Goal: Complete application form

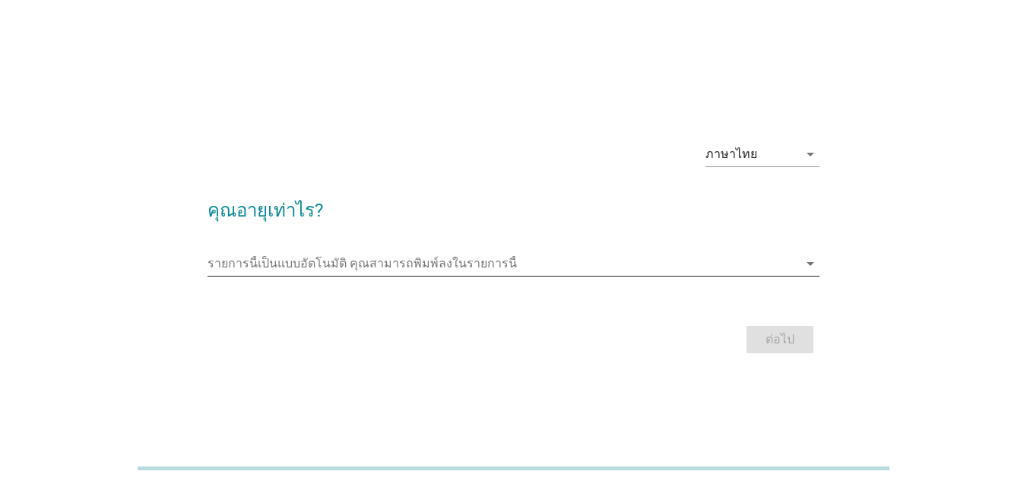
click at [391, 260] on input "รายการนี้เป็นแบบอัตโนมัติ คุณสามารถพิมพ์ลงในรายการนี้" at bounding box center [503, 264] width 591 height 24
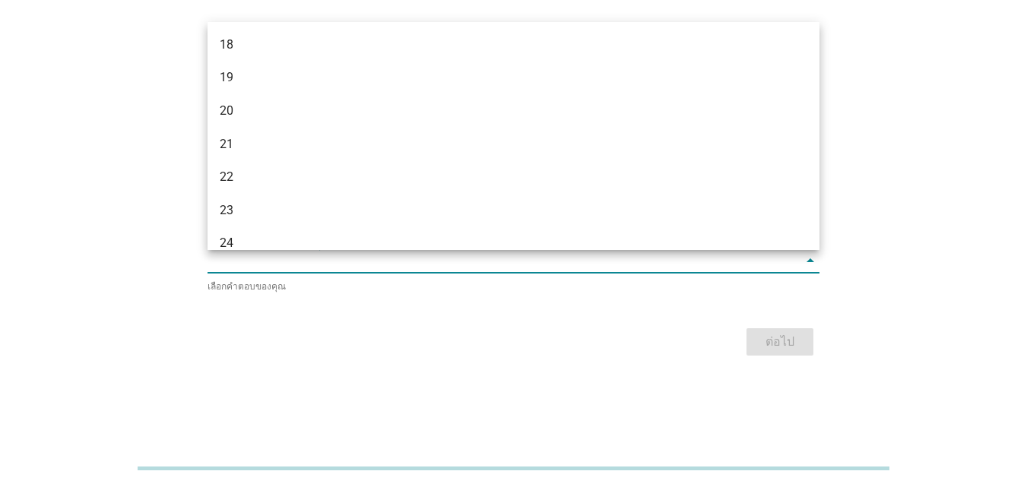
click at [0, 207] on div "ภาษาไทย arrow_drop_down คุณอายุเท่าไร? รายการนี้เป็นแบบอัตโนมัติ [PERSON_NAME]พ…" at bounding box center [513, 243] width 1027 height 487
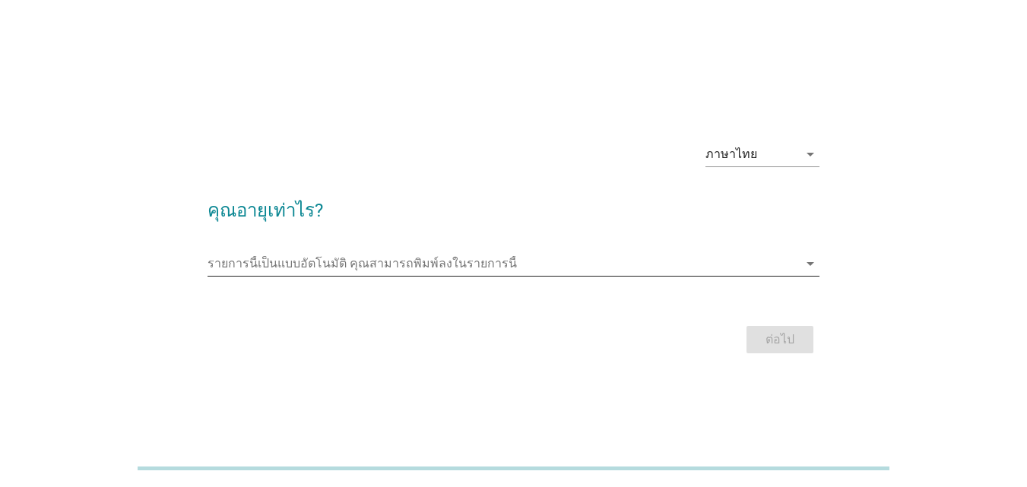
click at [266, 271] on input "รายการนี้เป็นแบบอัตโนมัติ คุณสามารถพิมพ์ลงในรายการนี้" at bounding box center [503, 264] width 591 height 24
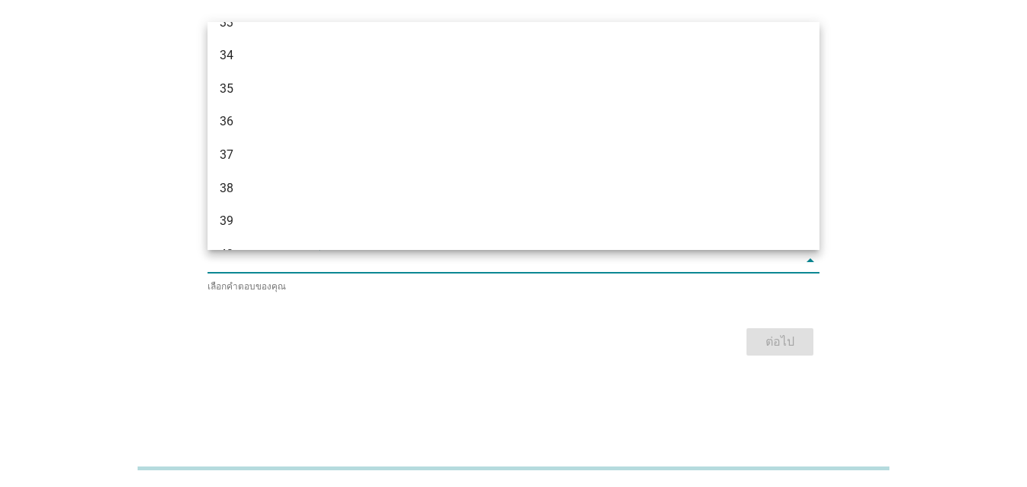
scroll to position [532, 0]
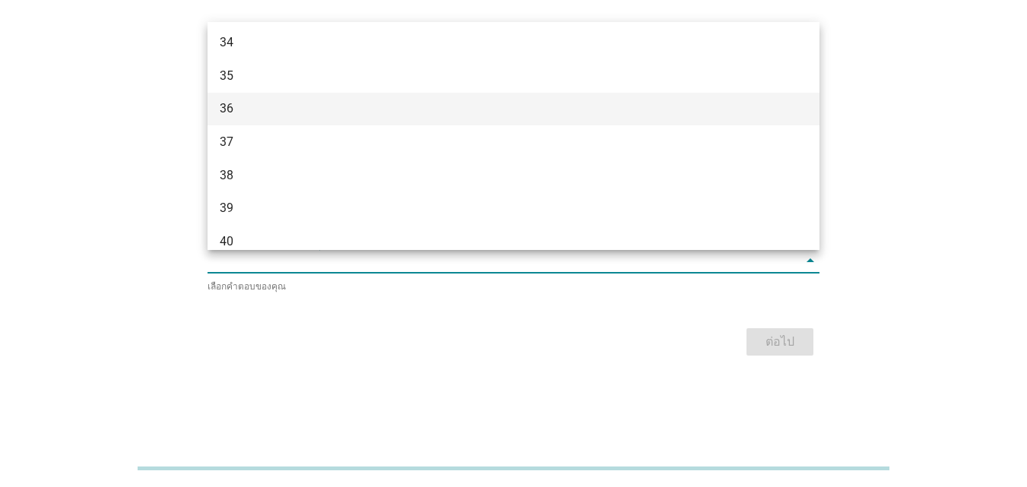
click at [285, 111] on div "36" at bounding box center [489, 109] width 539 height 18
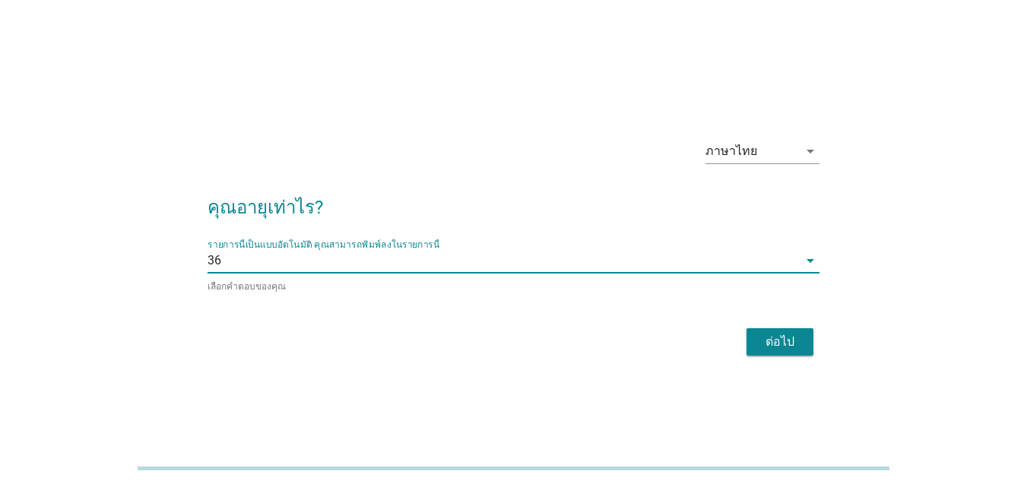
click at [791, 338] on div "ต่อไป" at bounding box center [780, 342] width 43 height 18
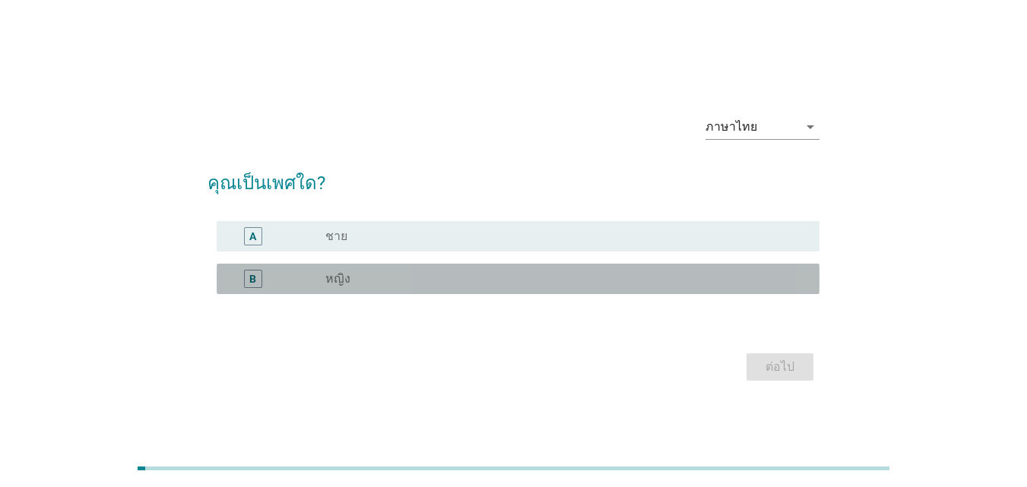
click at [307, 267] on div "B radio_button_unchecked หญิง" at bounding box center [518, 279] width 603 height 30
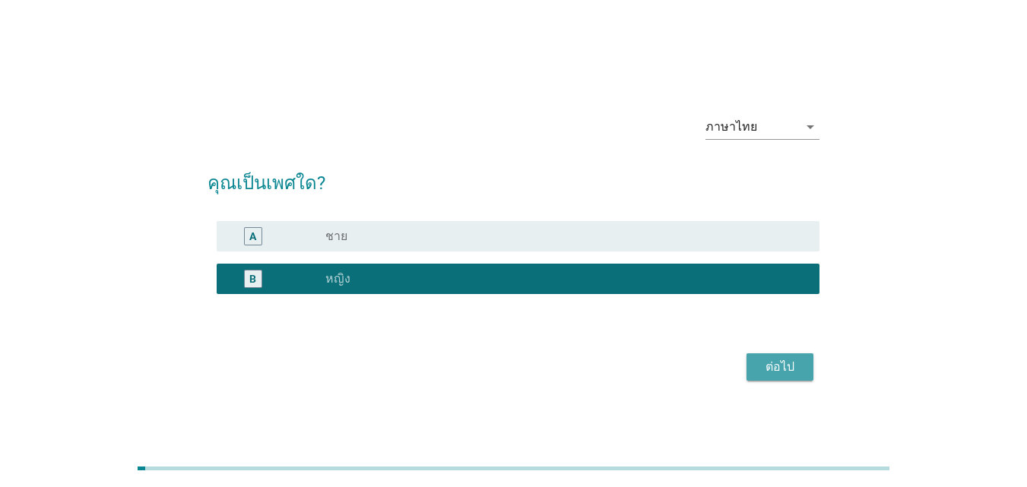
click at [808, 357] on button "ต่อไป" at bounding box center [779, 366] width 67 height 27
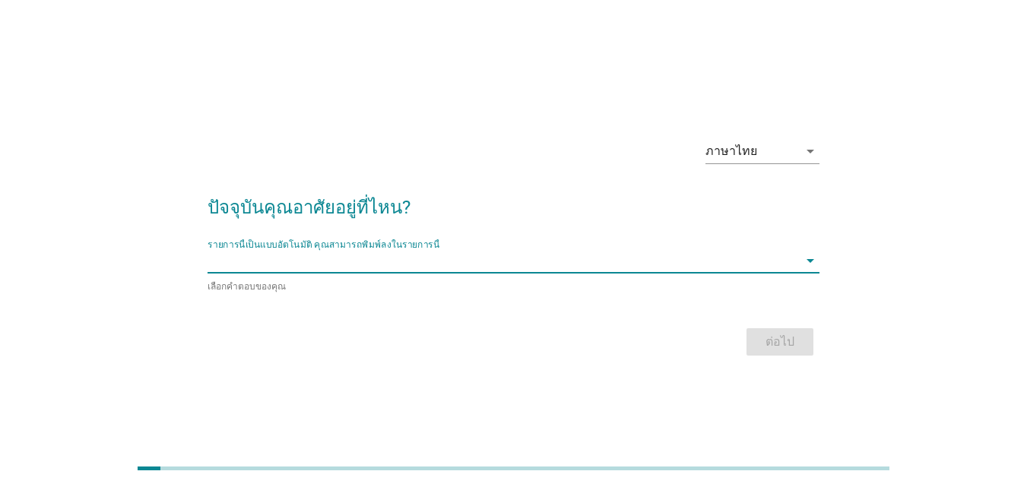
click at [492, 255] on input "รายการนี้เป็นแบบอัตโนมัติ คุณสามารถพิมพ์ลงในรายการนี้" at bounding box center [503, 261] width 591 height 24
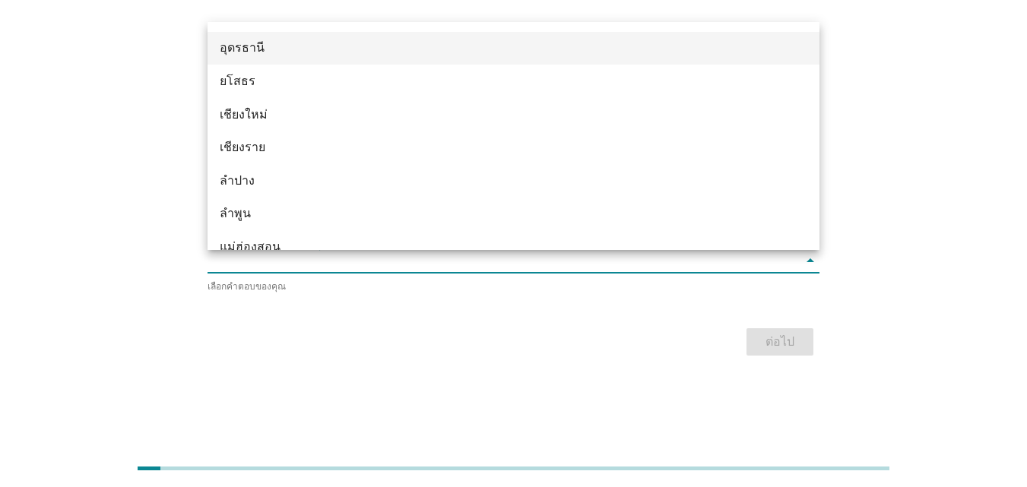
scroll to position [599, 0]
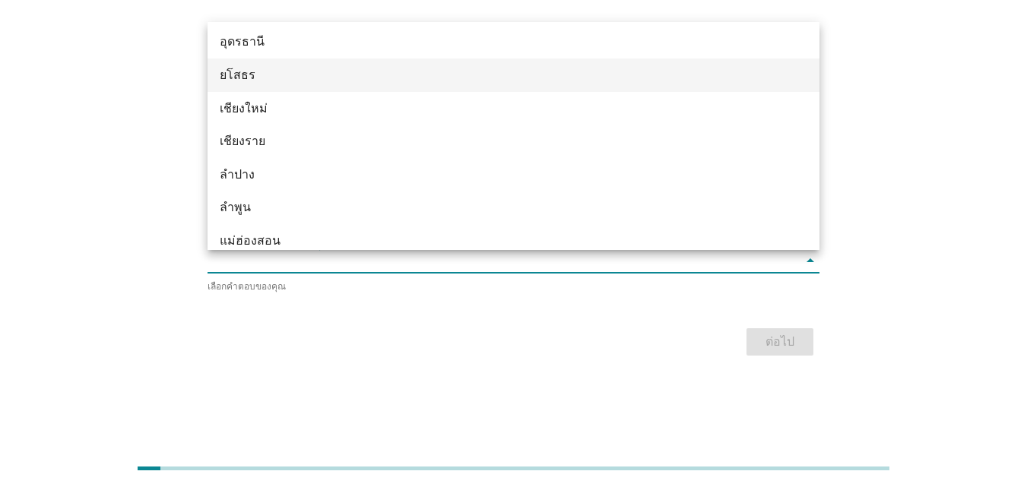
click at [311, 82] on div "ยโสธร" at bounding box center [489, 75] width 539 height 18
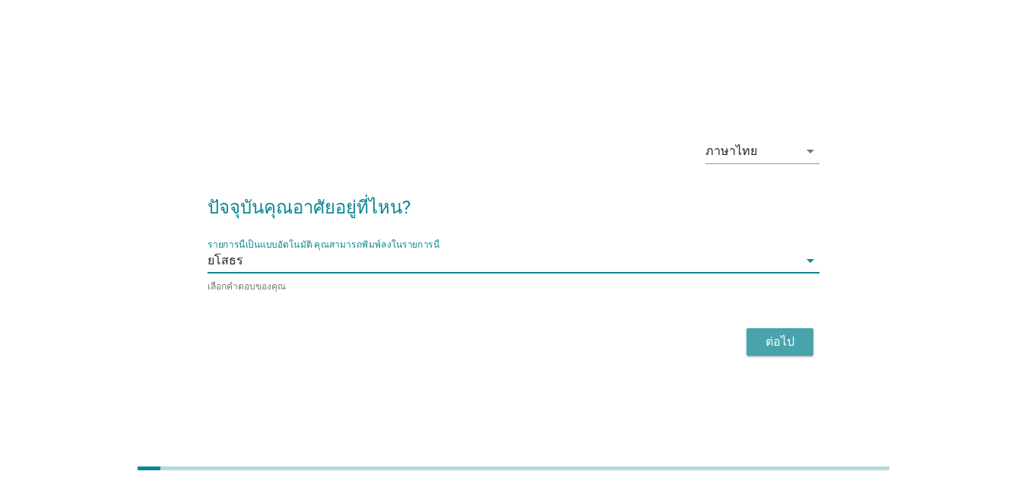
click at [748, 343] on button "ต่อไป" at bounding box center [779, 341] width 67 height 27
